Goal: Find specific page/section

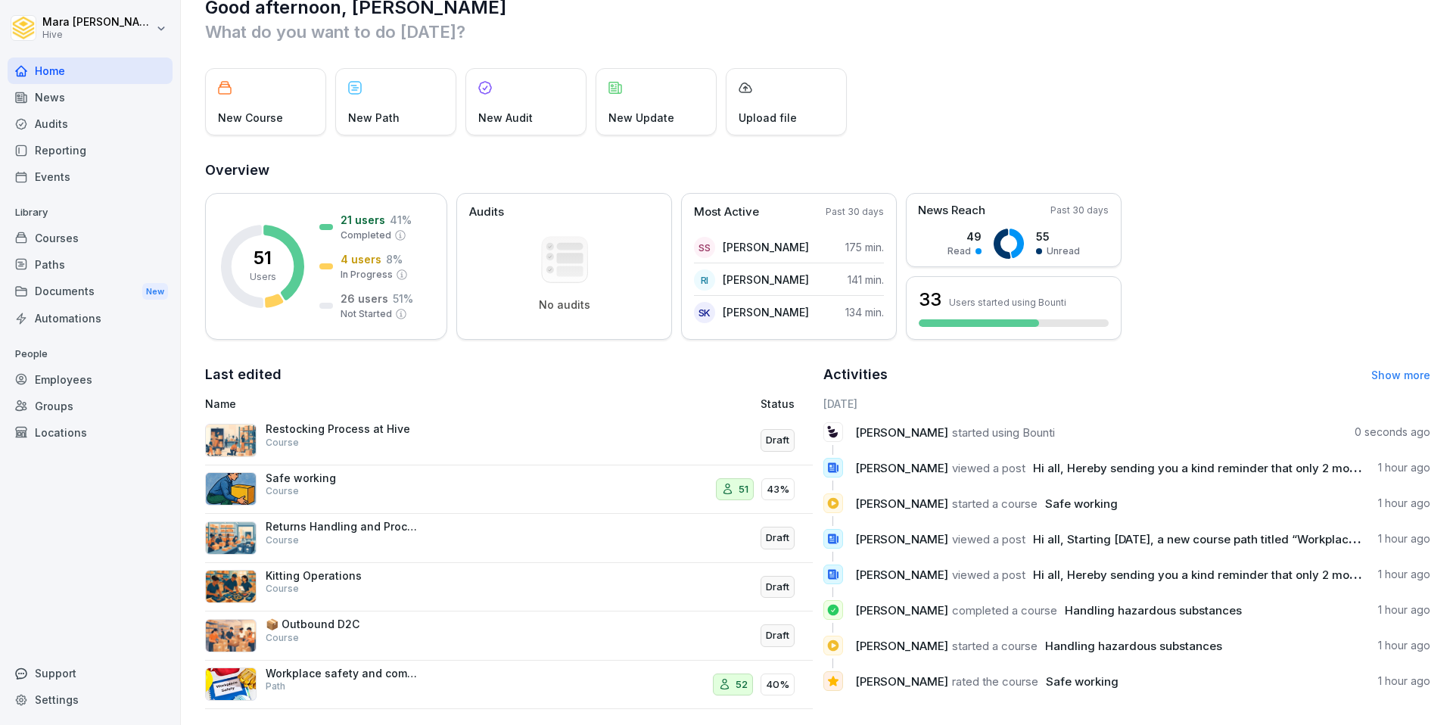
scroll to position [43, 0]
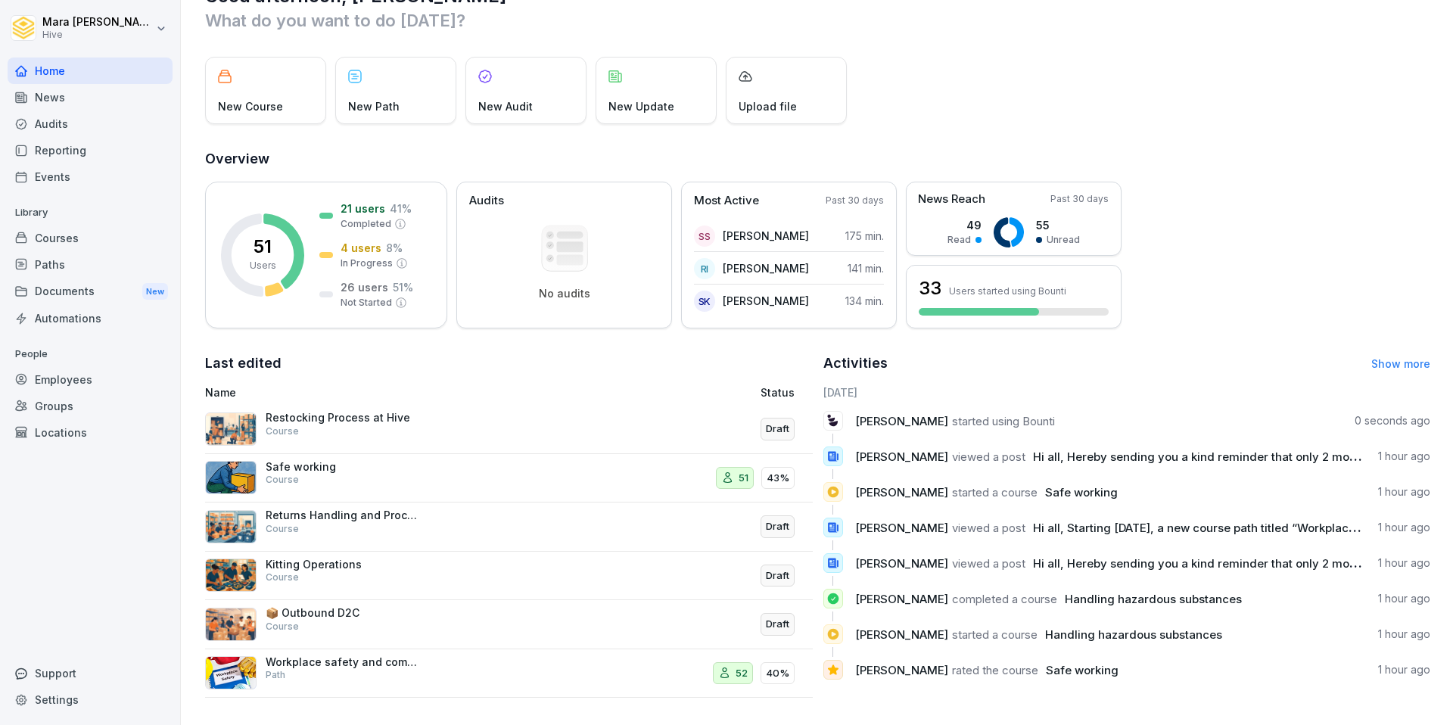
click at [54, 407] on div "Groups" at bounding box center [90, 406] width 165 height 26
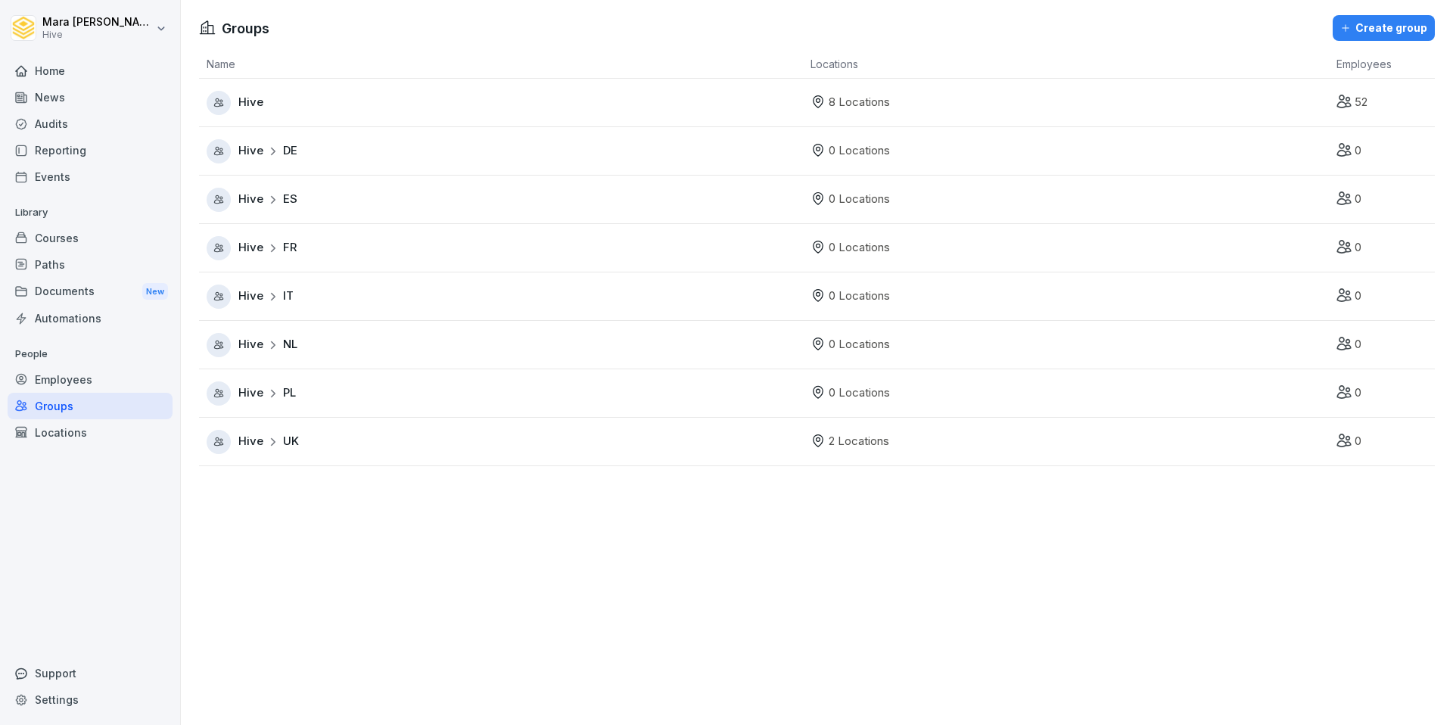
click at [285, 346] on span "NL" at bounding box center [290, 344] width 14 height 17
click at [688, 110] on div "Hive" at bounding box center [505, 103] width 596 height 24
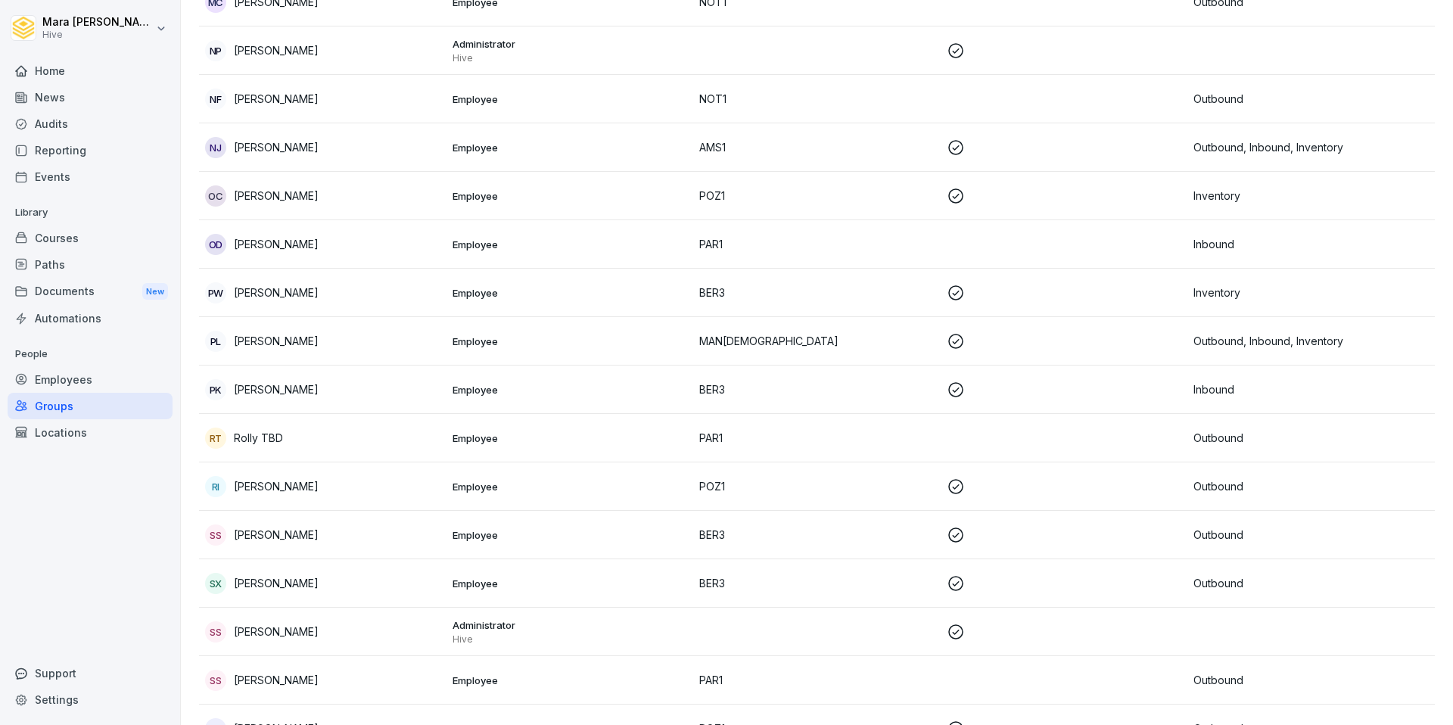
scroll to position [1776, 0]
